Goal: Task Accomplishment & Management: Complete application form

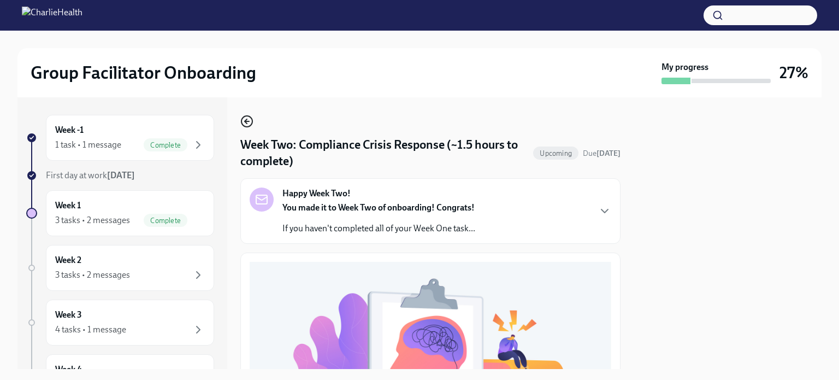
click at [247, 121] on icon "button" at bounding box center [247, 121] width 4 height 0
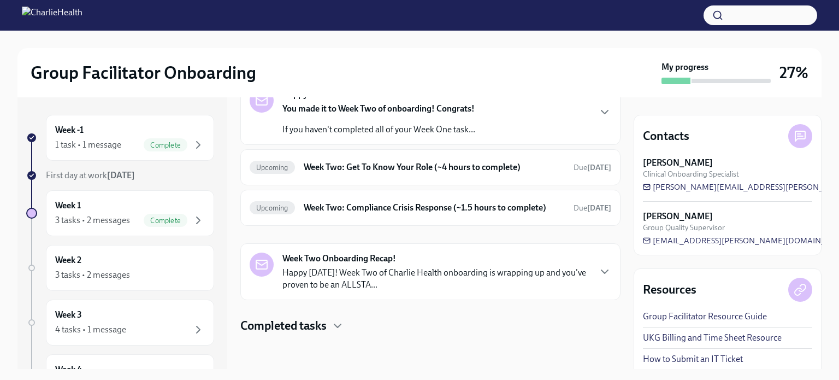
scroll to position [78, 0]
click at [323, 323] on h4 "Completed tasks" at bounding box center [283, 325] width 86 height 16
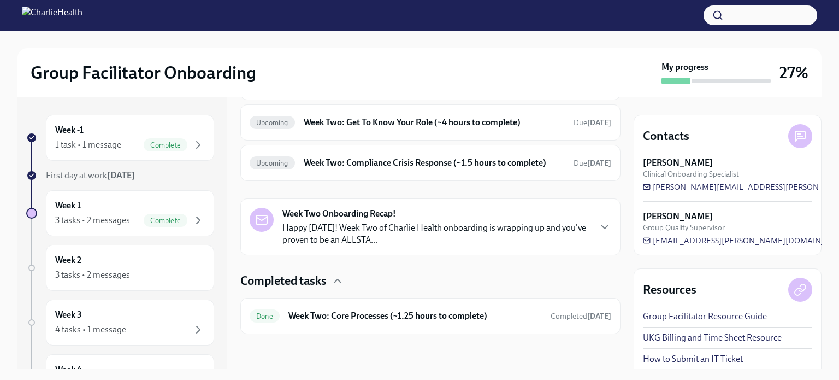
scroll to position [0, 0]
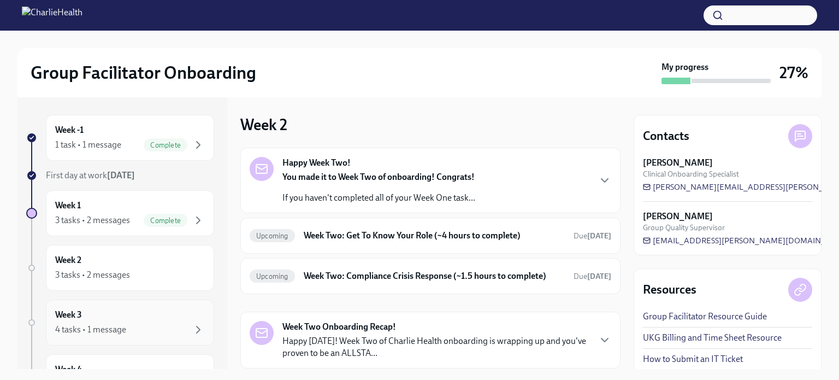
click at [91, 323] on div "4 tasks • 1 message" at bounding box center [90, 329] width 71 height 12
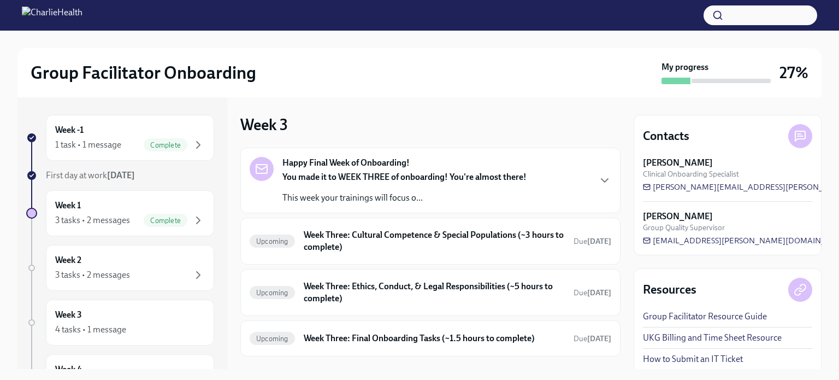
click at [489, 168] on div "Happy Final Week of Onboarding! You made it to WEEK THREE of onboarding! You're…" at bounding box center [404, 180] width 244 height 47
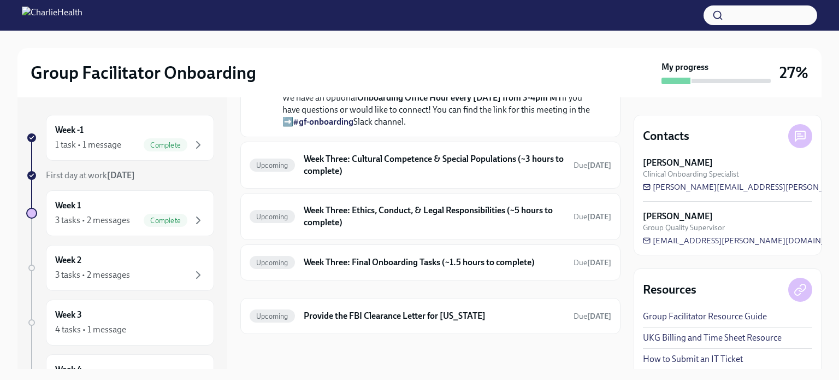
scroll to position [485, 0]
click at [498, 177] on h6 "Week Three: Cultural Competence & Special Populations (~3 hours to complete)" at bounding box center [434, 165] width 261 height 24
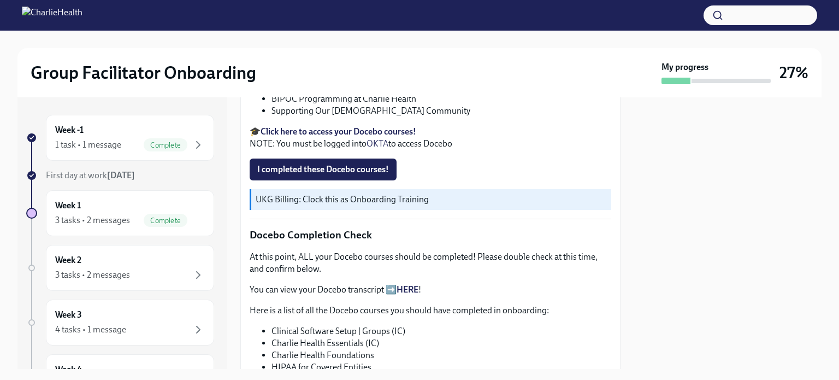
scroll to position [422, 0]
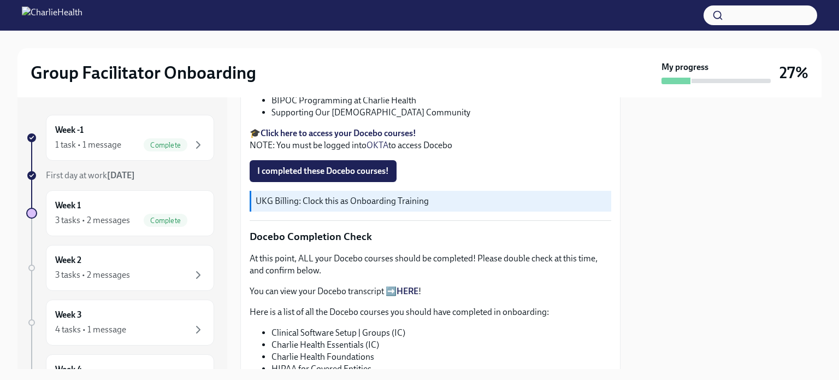
click at [415, 286] on link "HERE" at bounding box center [407, 291] width 22 height 10
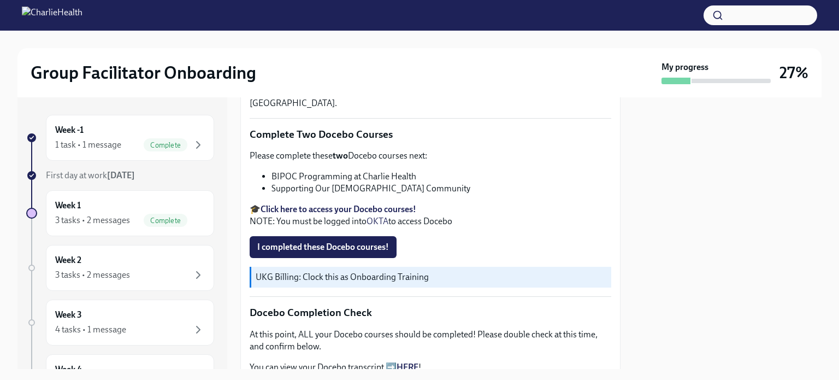
scroll to position [344, 0]
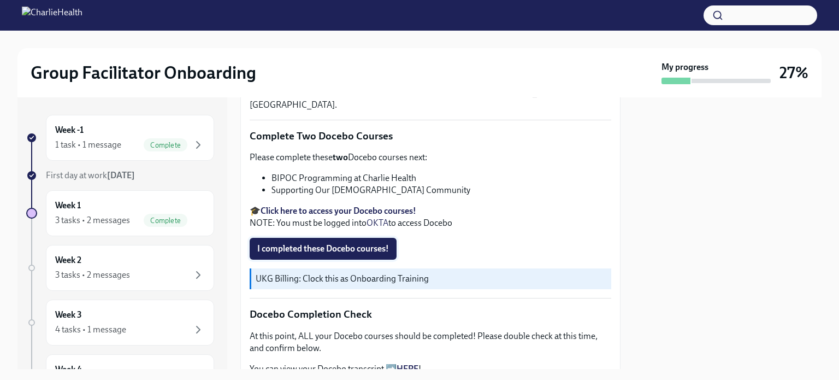
click at [339, 243] on span "I completed these Docebo courses!" at bounding box center [323, 248] width 132 height 11
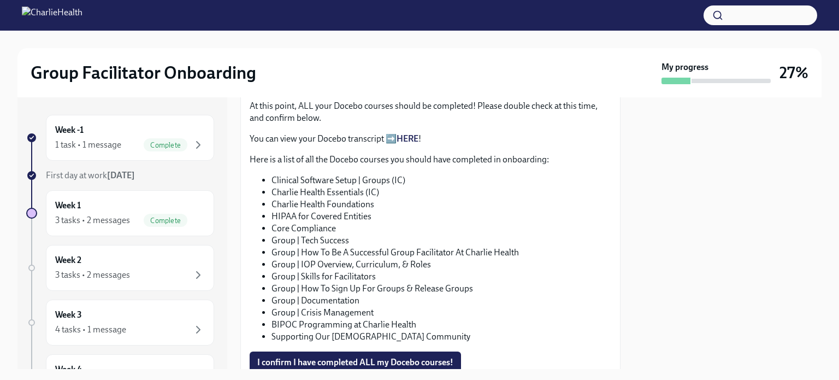
scroll to position [591, 0]
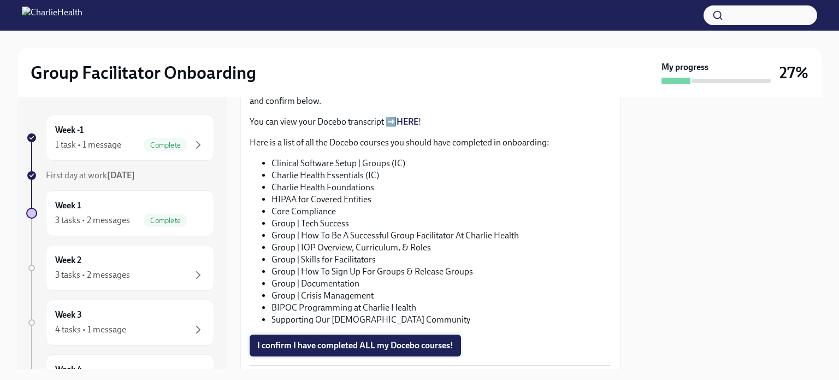
click at [349, 340] on span "I confirm I have completed ALL my Docebo courses!" at bounding box center [355, 345] width 196 height 11
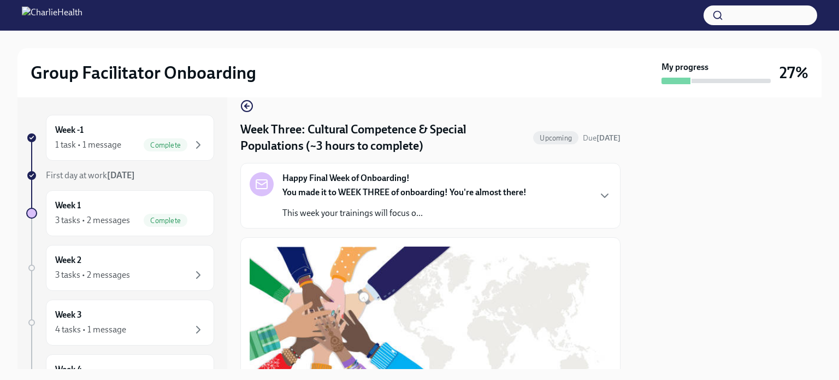
scroll to position [0, 0]
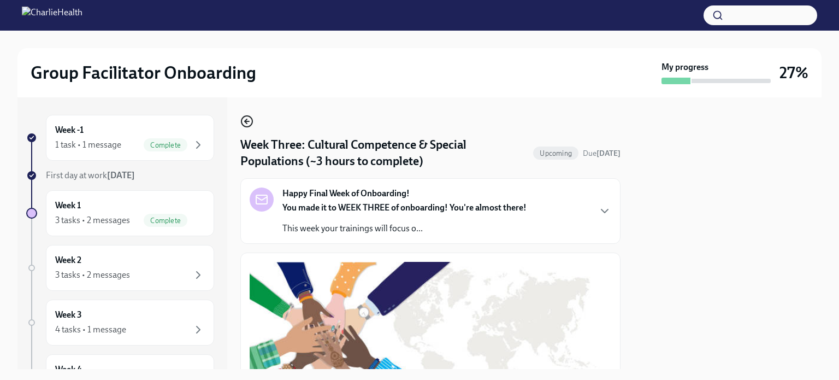
click at [251, 125] on circle "button" at bounding box center [246, 121] width 11 height 11
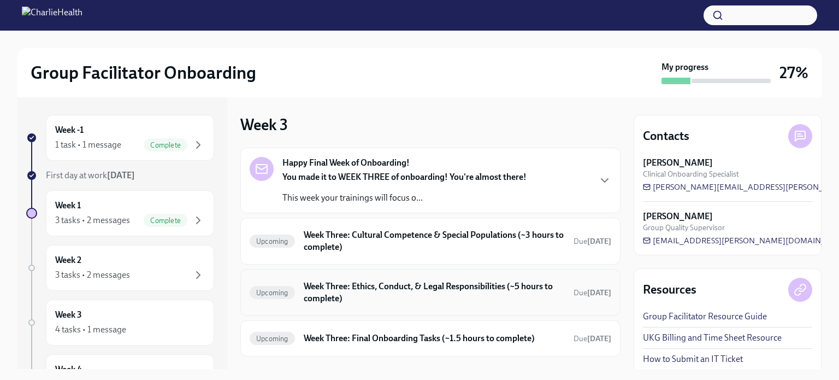
click at [420, 284] on h6 "Week Three: Ethics, Conduct, & Legal Responsibilities (~5 hours to complete)" at bounding box center [434, 292] width 261 height 24
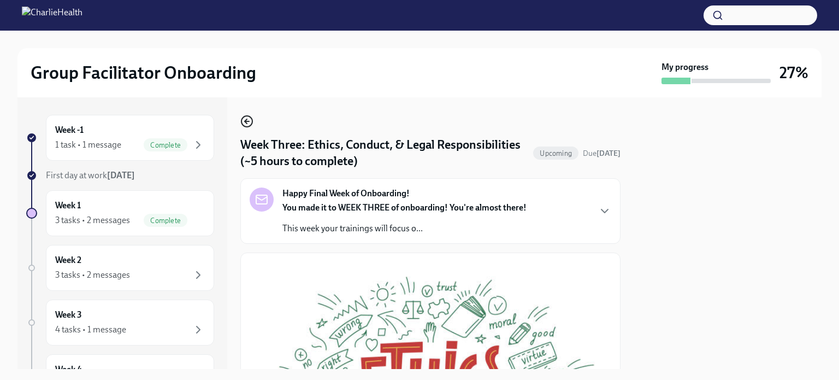
click at [244, 125] on circle "button" at bounding box center [246, 121] width 11 height 11
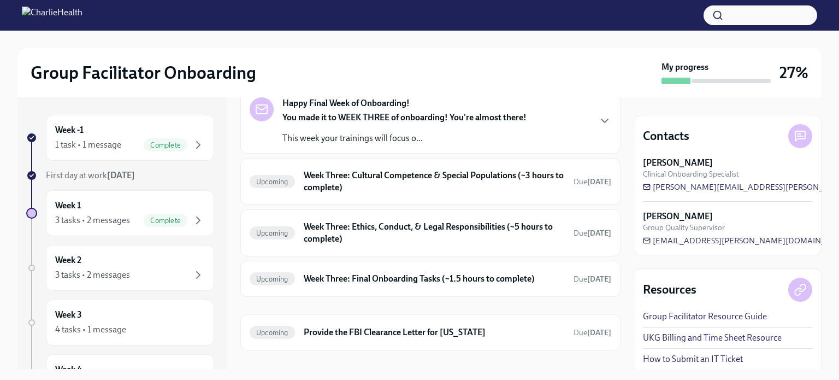
scroll to position [74, 0]
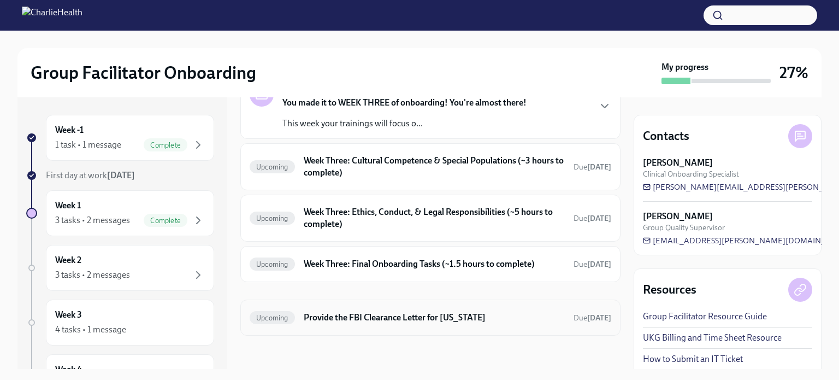
click at [370, 317] on h6 "Provide the FBI Clearance Letter for [US_STATE]" at bounding box center [434, 317] width 261 height 12
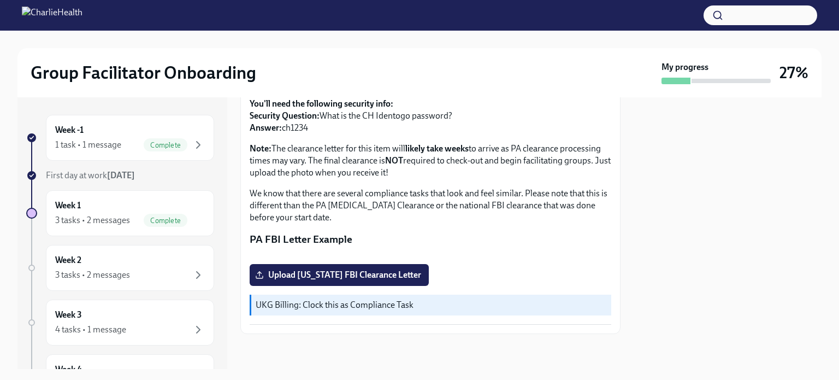
scroll to position [13, 0]
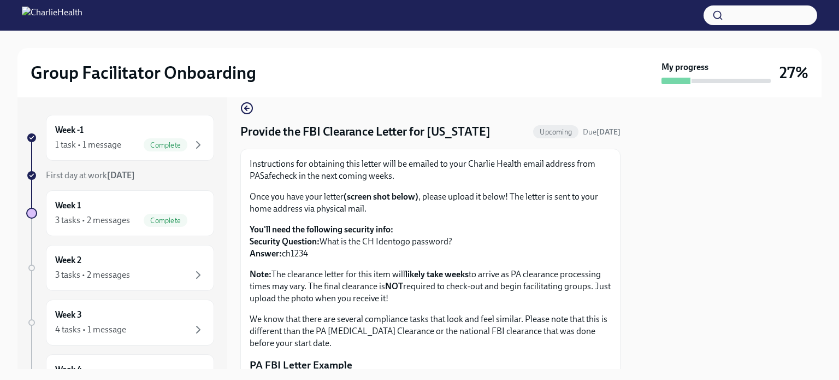
click at [238, 114] on div "Week -1 1 task • 1 message Complete First day at work [DATE] Week 1 3 tasks • 2…" at bounding box center [419, 232] width 804 height 271
click at [245, 108] on icon "button" at bounding box center [246, 108] width 2 height 4
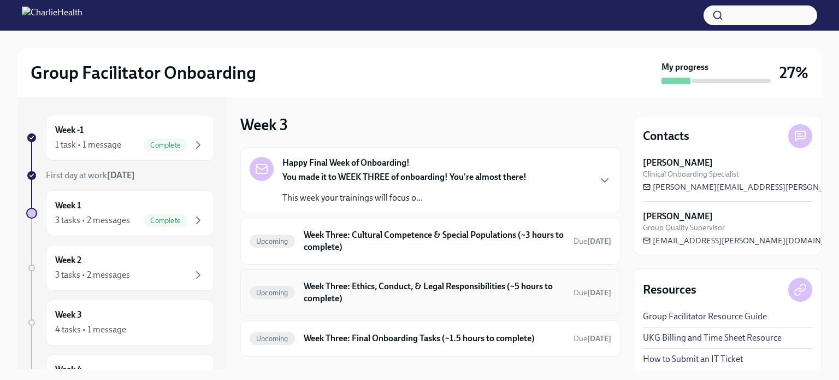
click at [449, 288] on h6 "Week Three: Ethics, Conduct, & Legal Responsibilities (~5 hours to complete)" at bounding box center [434, 292] width 261 height 24
